Goal: Information Seeking & Learning: Check status

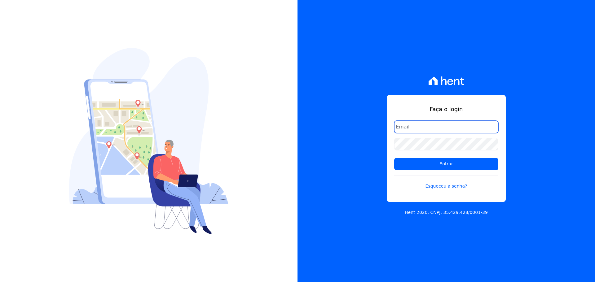
drag, startPoint x: 0, startPoint y: 0, endPoint x: 416, endPoint y: 129, distance: 435.6
click at [416, 129] on input "email" at bounding box center [446, 127] width 104 height 12
type input "beatriz@lbacapital.com.br"
click at [422, 151] on form "beatriz@lbacapital.com.br Entrar Esqueceu a senha?" at bounding box center [446, 159] width 104 height 76
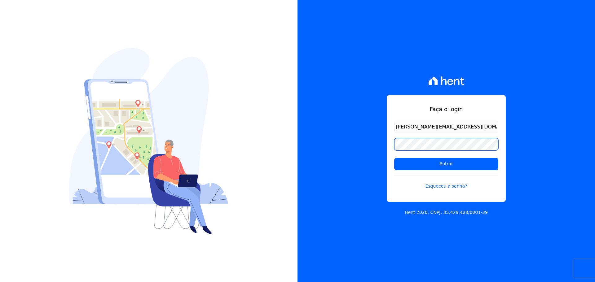
click at [394, 158] on input "Entrar" at bounding box center [446, 164] width 104 height 12
click at [159, 139] on div "Faça o login beatriz@lbacapital.com.br Entrar Esqueceu a senha? Hent 2020. CNPJ…" at bounding box center [297, 141] width 595 height 282
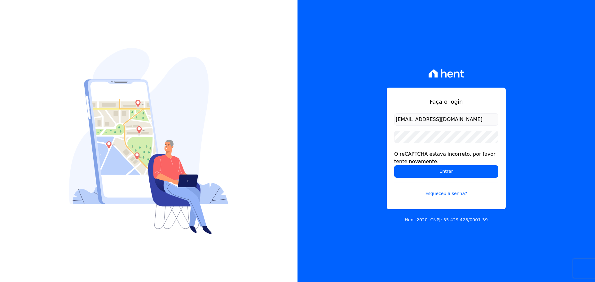
type input "beatriz@lbacapital.com.br"
click at [394, 166] on input "Entrar" at bounding box center [446, 172] width 104 height 12
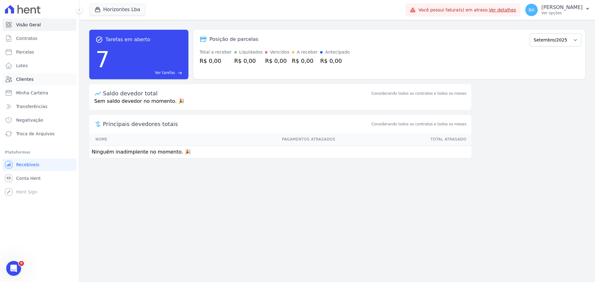
click at [33, 78] on link "Clientes" at bounding box center [39, 79] width 74 height 12
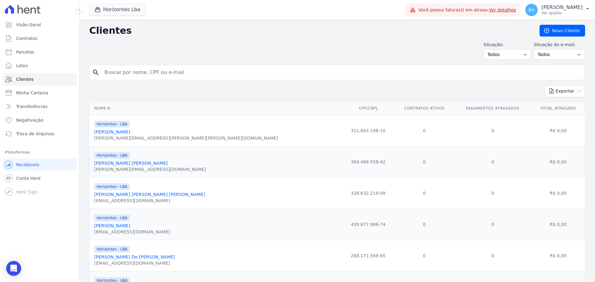
click at [184, 72] on input "search" at bounding box center [342, 72] width 482 height 12
type input "maylon"
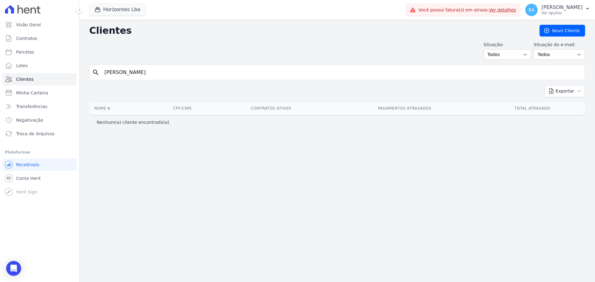
click at [155, 72] on input "maylon" at bounding box center [342, 72] width 482 height 12
type input "m"
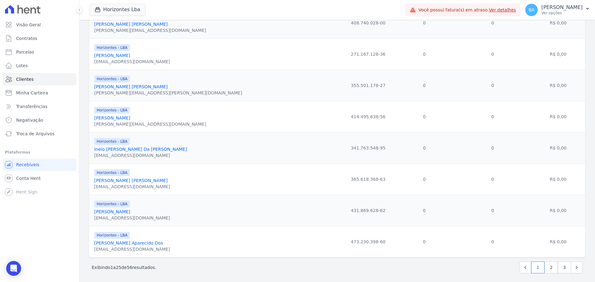
scroll to position [643, 0]
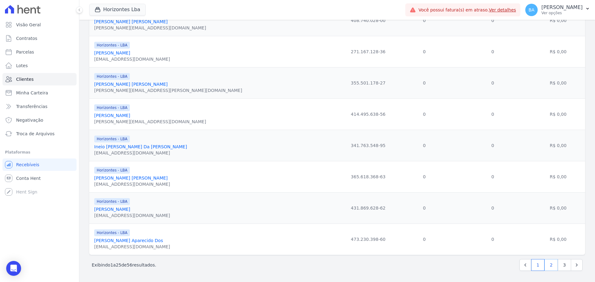
click at [545, 270] on link "2" at bounding box center [551, 265] width 13 height 12
click at [549, 268] on link "2" at bounding box center [551, 265] width 13 height 12
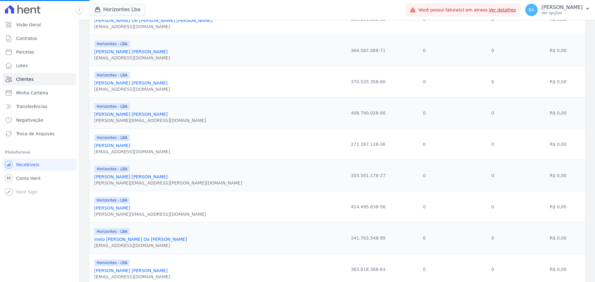
scroll to position [457, 0]
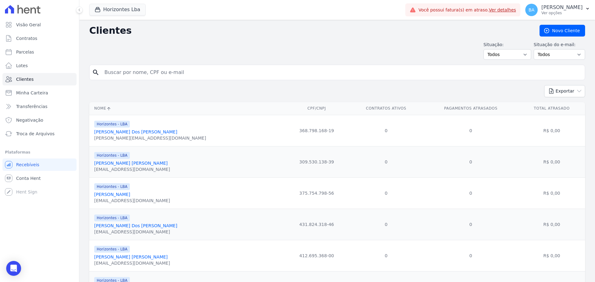
click at [152, 68] on input "search" at bounding box center [342, 72] width 482 height 12
click at [31, 48] on link "Parcelas" at bounding box center [39, 52] width 74 height 12
select select
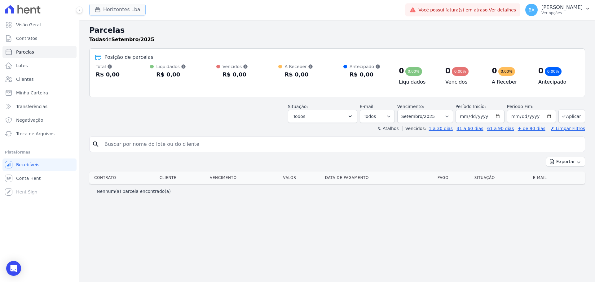
click at [130, 6] on button "Horizontes Lba" at bounding box center [117, 10] width 56 height 12
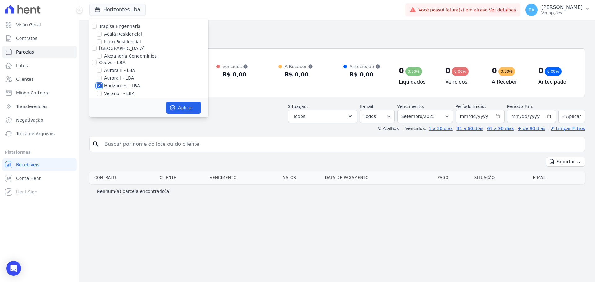
click at [99, 86] on input "Horizontes - LBA" at bounding box center [99, 85] width 5 height 5
checkbox input "false"
click at [99, 57] on input "Alexandria Condomínios" at bounding box center [99, 56] width 5 height 5
checkbox input "true"
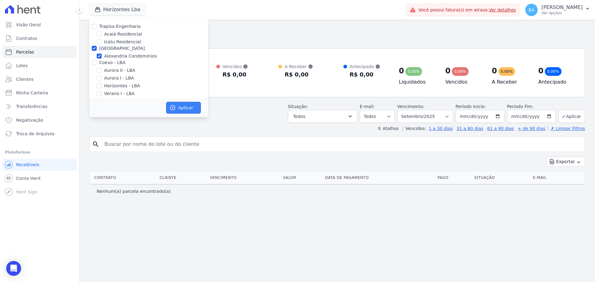
click at [185, 109] on button "Aplicar" at bounding box center [183, 108] width 35 height 12
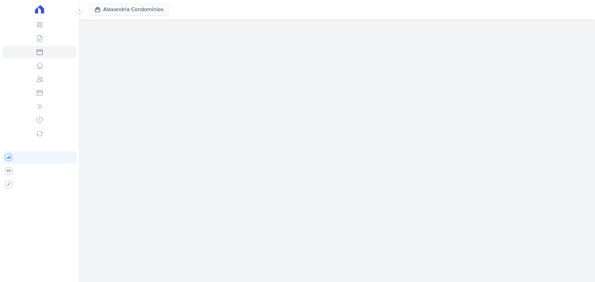
select select
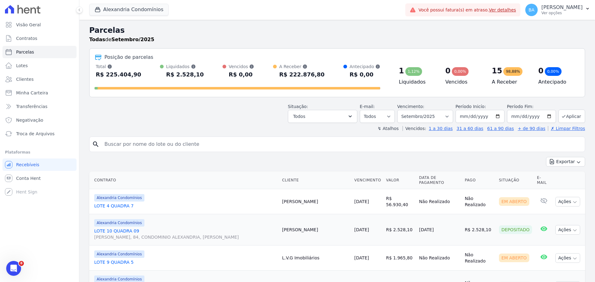
click at [228, 143] on input "search" at bounding box center [342, 144] width 482 height 12
type input "[PERSON_NAME]"
select select
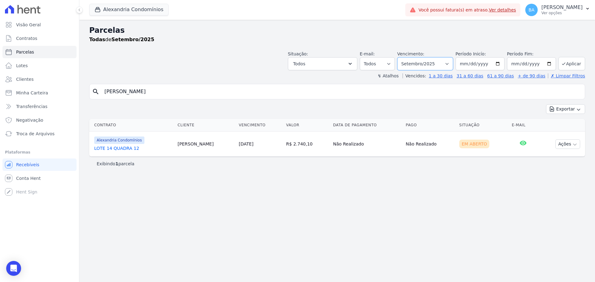
click at [440, 68] on select "Filtrar por período ──────── Todos os meses Março/2023 Abril/2023 Maio/2023 Jun…" at bounding box center [425, 63] width 56 height 13
select select "08/2025"
click at [406, 57] on select "Filtrar por período ──────── Todos os meses Março/2023 Abril/2023 Maio/2023 Jun…" at bounding box center [425, 63] width 56 height 13
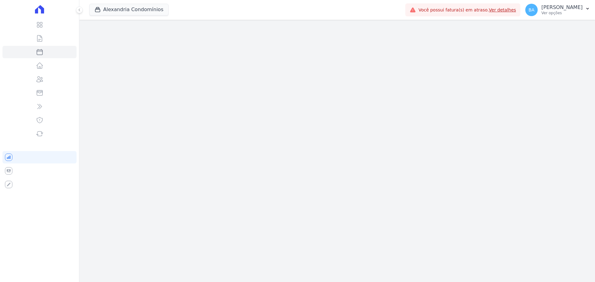
select select
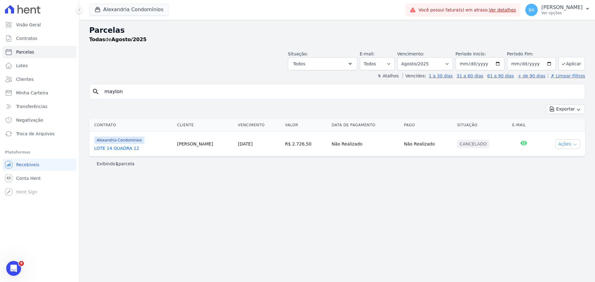
click at [566, 144] on button "Ações" at bounding box center [567, 144] width 25 height 10
click at [439, 196] on div "Parcelas Todas de Agosto/2025 Situação: Agendado Em Aberto Pago Processando Can…" at bounding box center [337, 151] width 516 height 263
drag, startPoint x: 180, startPoint y: 144, endPoint x: 139, endPoint y: 145, distance: 40.9
click at [179, 144] on td "[PERSON_NAME]" at bounding box center [204, 144] width 61 height 25
click at [112, 150] on link "LOTE 14 QUADRA 12" at bounding box center [133, 148] width 78 height 6
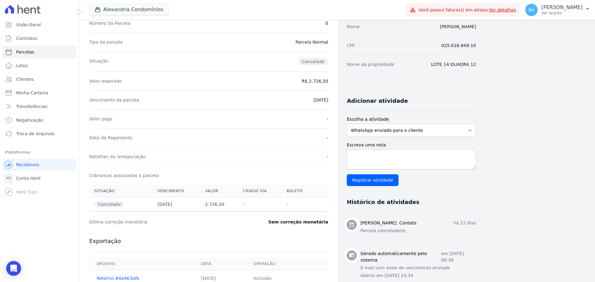
scroll to position [73, 0]
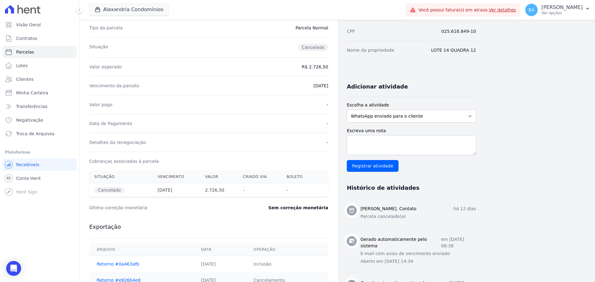
click at [210, 193] on th "2.726,50" at bounding box center [219, 190] width 38 height 14
drag, startPoint x: 222, startPoint y: 191, endPoint x: 210, endPoint y: 187, distance: 13.3
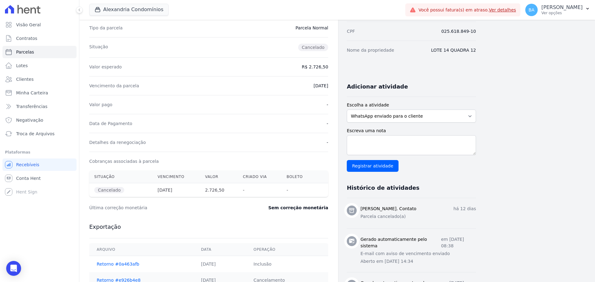
click at [204, 188] on th "2.726,50" at bounding box center [219, 190] width 38 height 14
click at [230, 190] on th "2.726,50" at bounding box center [219, 190] width 38 height 14
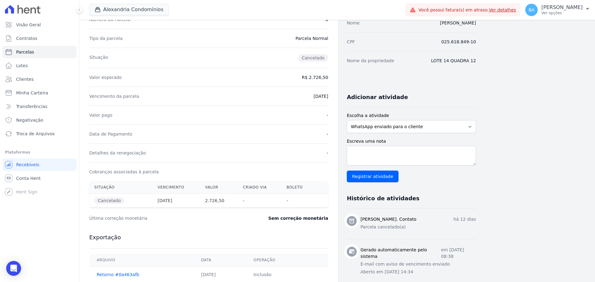
scroll to position [0, 0]
